Goal: Transaction & Acquisition: Purchase product/service

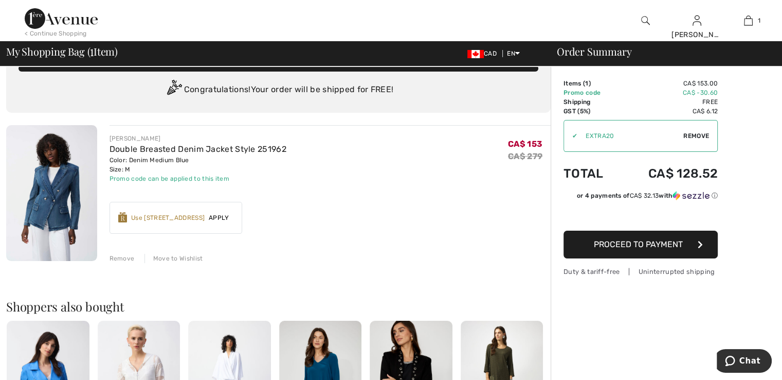
scroll to position [23, 0]
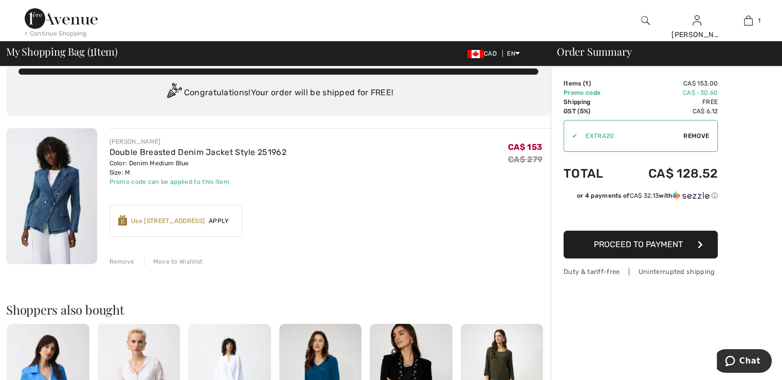
click at [43, 31] on div "< Continue Shopping" at bounding box center [56, 33] width 62 height 9
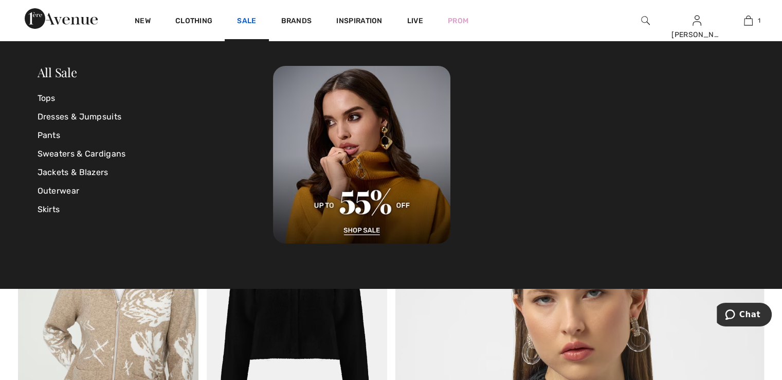
click at [241, 20] on link "Sale" at bounding box center [246, 21] width 19 height 11
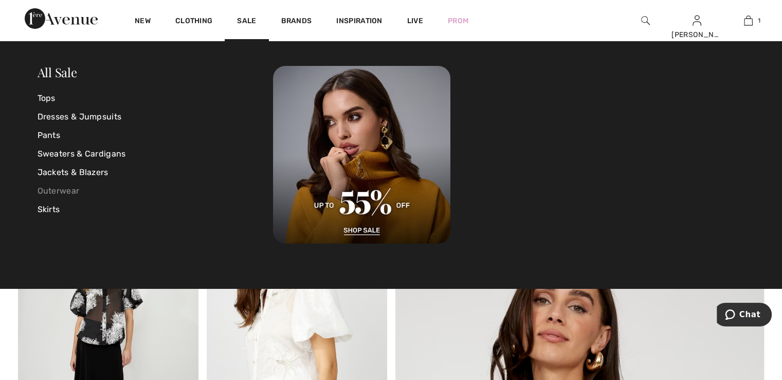
click at [66, 187] on link "Outerwear" at bounding box center [156, 191] width 236 height 19
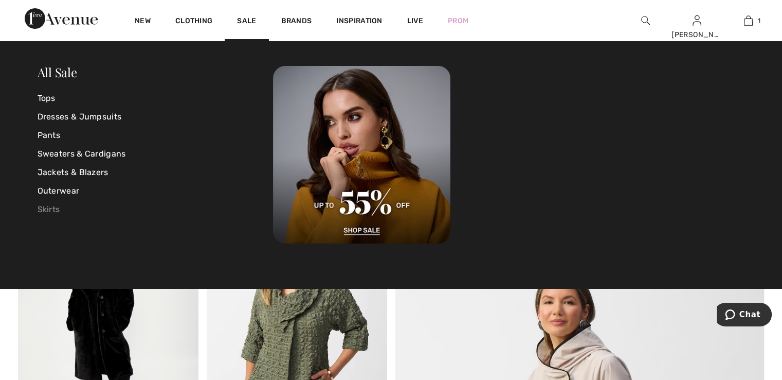
click at [51, 208] on link "Skirts" at bounding box center [156, 209] width 236 height 19
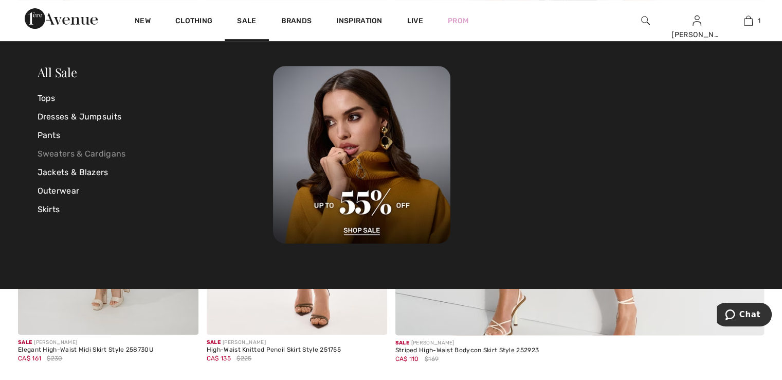
scroll to position [455, 0]
click at [111, 151] on link "Sweaters & Cardigans" at bounding box center [156, 154] width 236 height 19
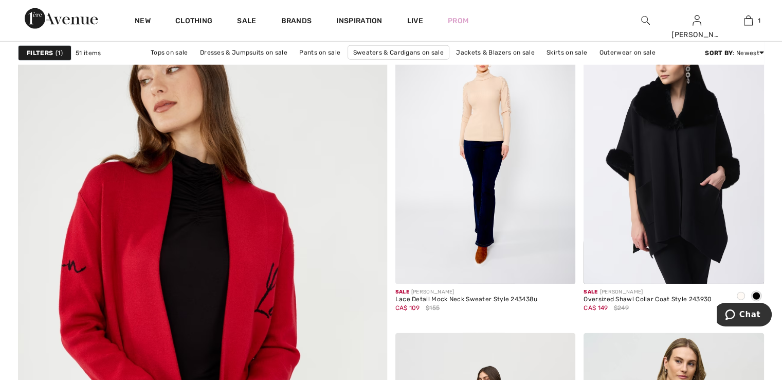
scroll to position [2713, 0]
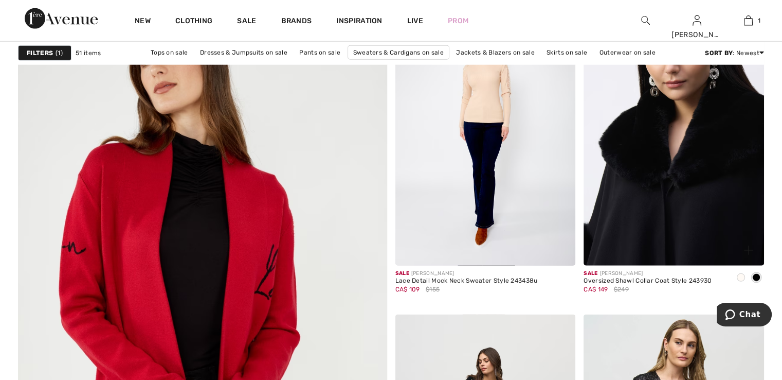
click at [706, 203] on img at bounding box center [674, 130] width 181 height 271
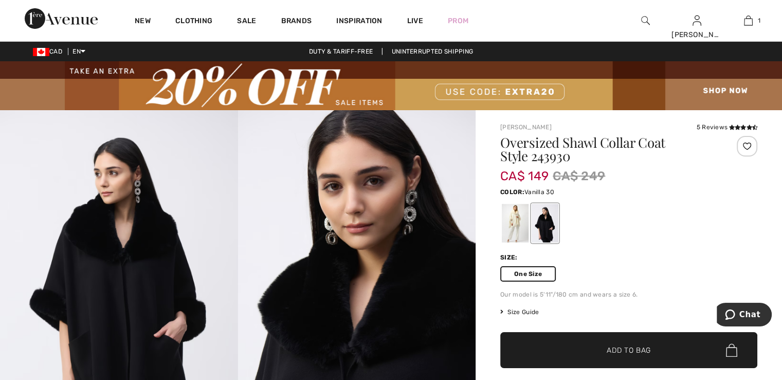
click at [509, 225] on div at bounding box center [515, 223] width 27 height 39
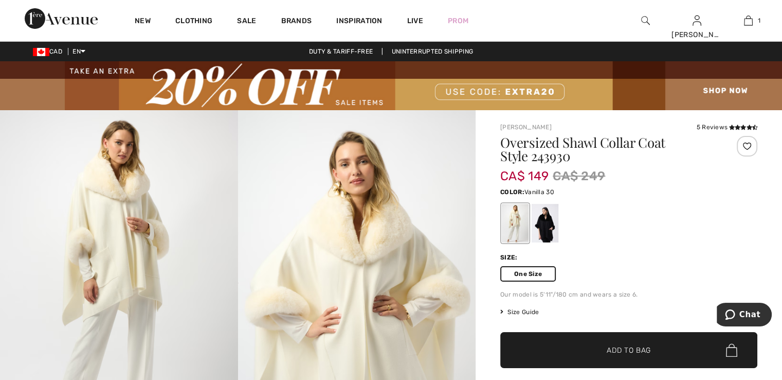
click at [626, 353] on span "Add to Bag" at bounding box center [629, 350] width 44 height 11
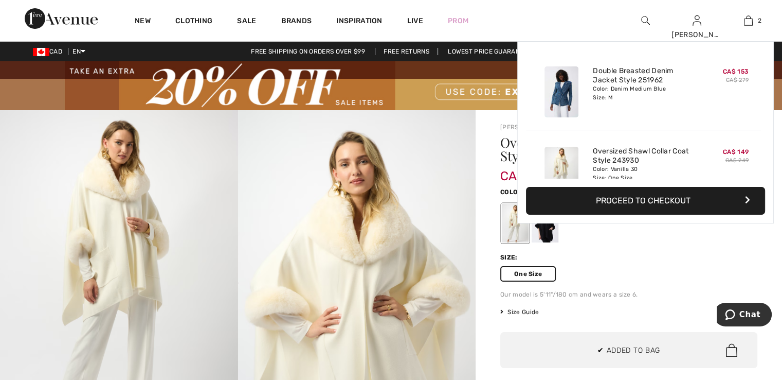
scroll to position [31, 0]
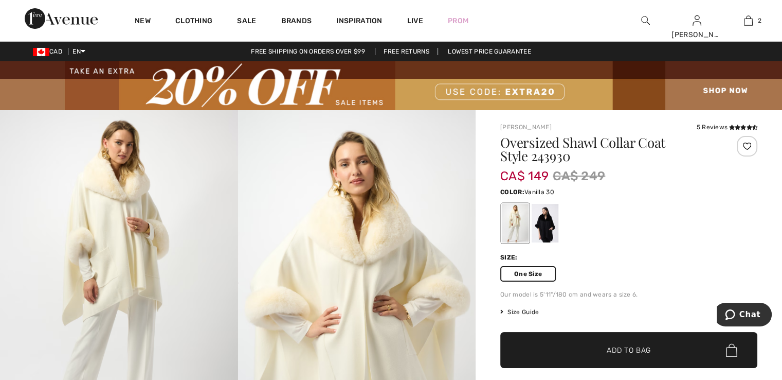
click at [654, 205] on div at bounding box center [628, 223] width 257 height 43
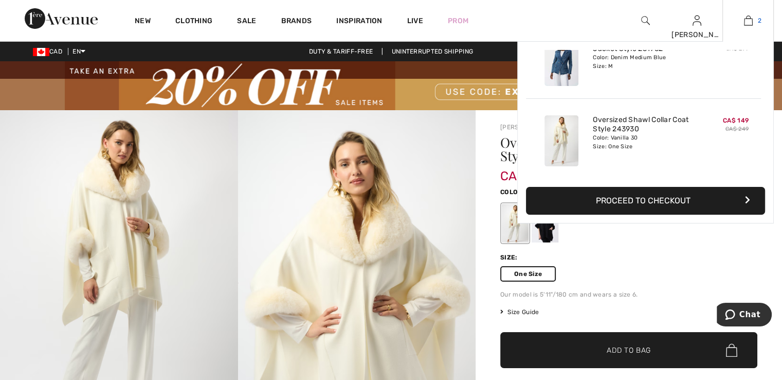
click at [753, 22] on link "2" at bounding box center [748, 20] width 50 height 12
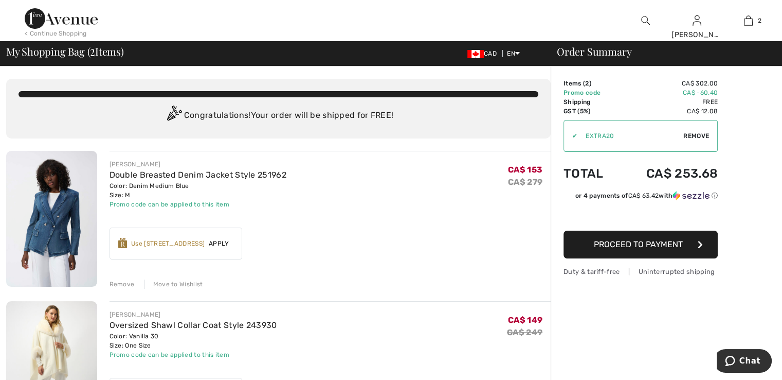
click at [53, 34] on div "< Continue Shopping" at bounding box center [56, 33] width 62 height 9
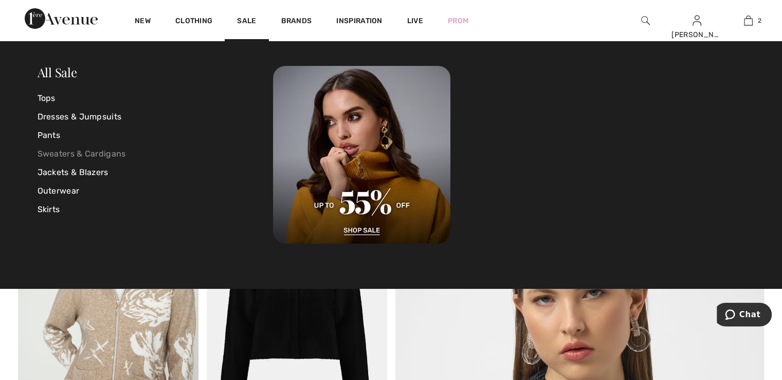
click at [104, 149] on link "Sweaters & Cardigans" at bounding box center [156, 154] width 236 height 19
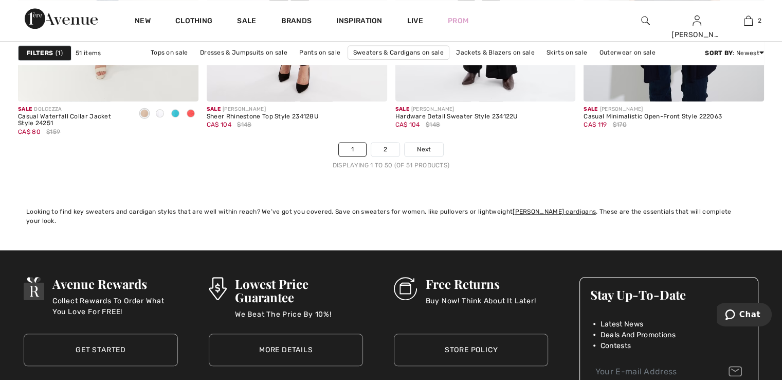
scroll to position [4957, 0]
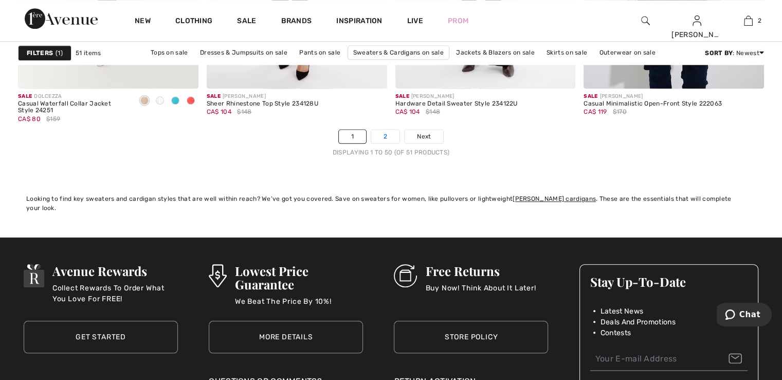
click at [389, 138] on link "2" at bounding box center [385, 136] width 28 height 13
